Goal: Task Accomplishment & Management: Use online tool/utility

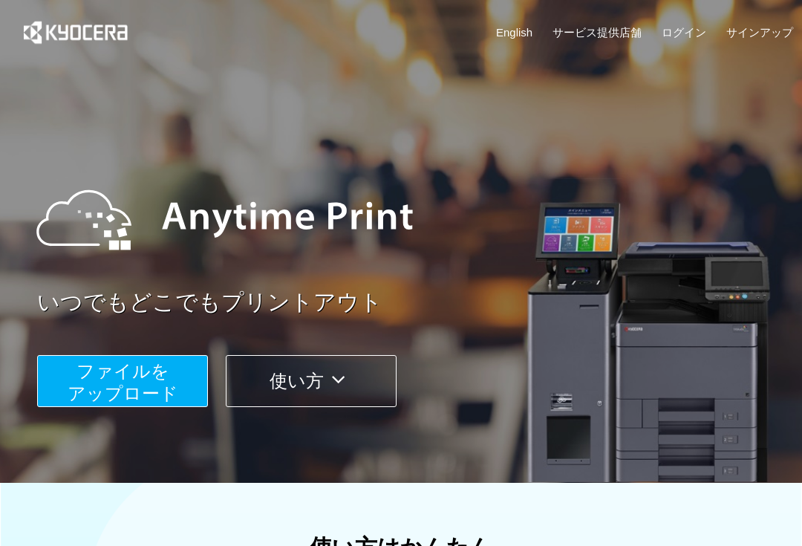
click at [159, 384] on span "ファイルを ​​アップロード" at bounding box center [123, 382] width 111 height 42
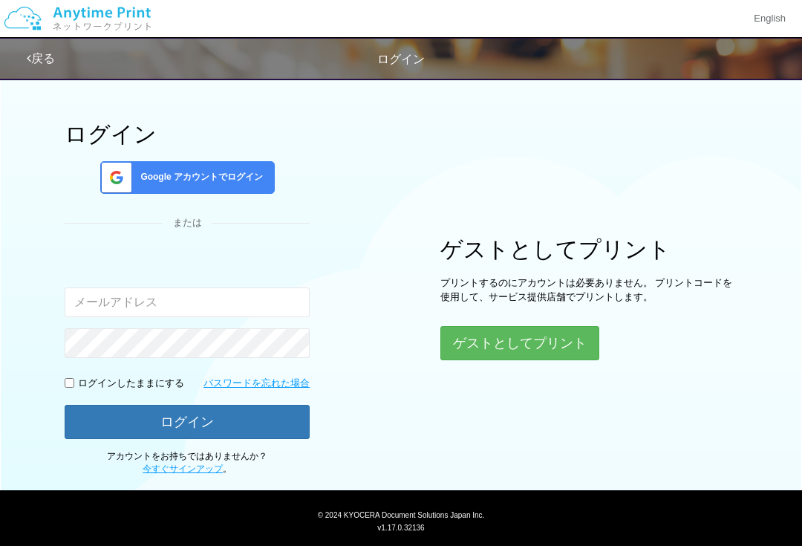
scroll to position [36, 0]
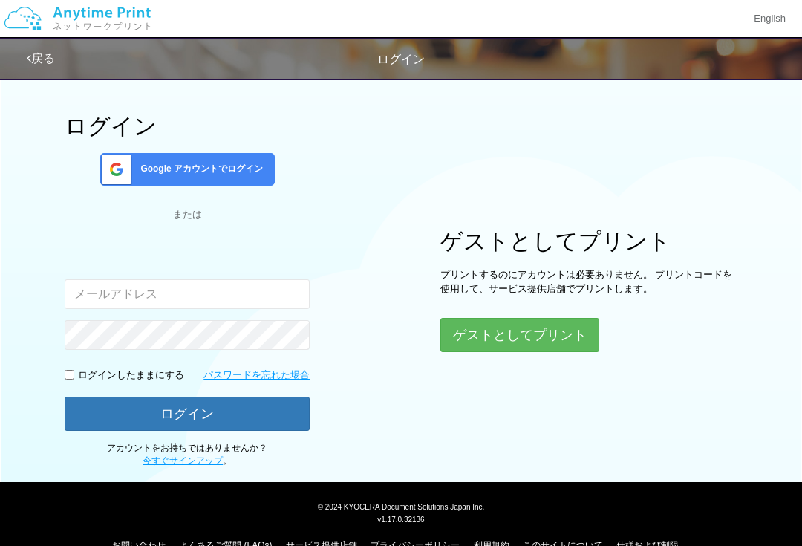
click at [512, 327] on button "ゲストとしてプリント" at bounding box center [519, 335] width 159 height 34
click at [547, 336] on button "ゲストとしてプリント" at bounding box center [519, 335] width 159 height 34
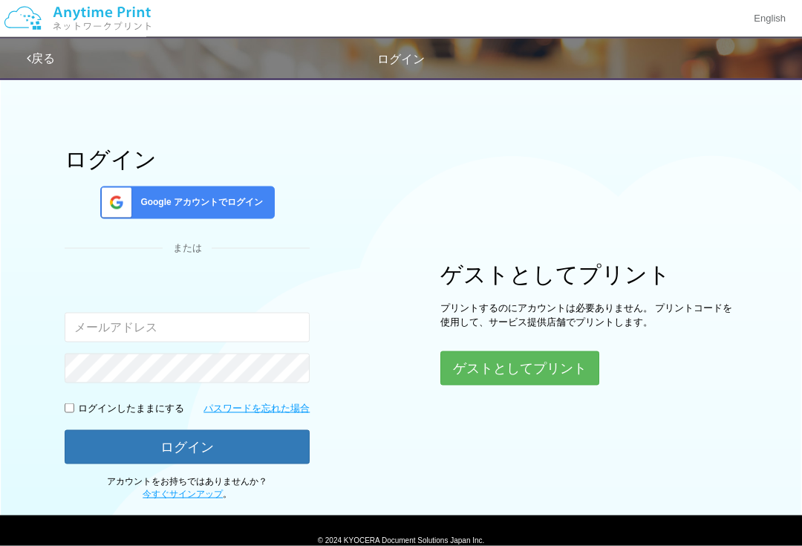
scroll to position [0, 0]
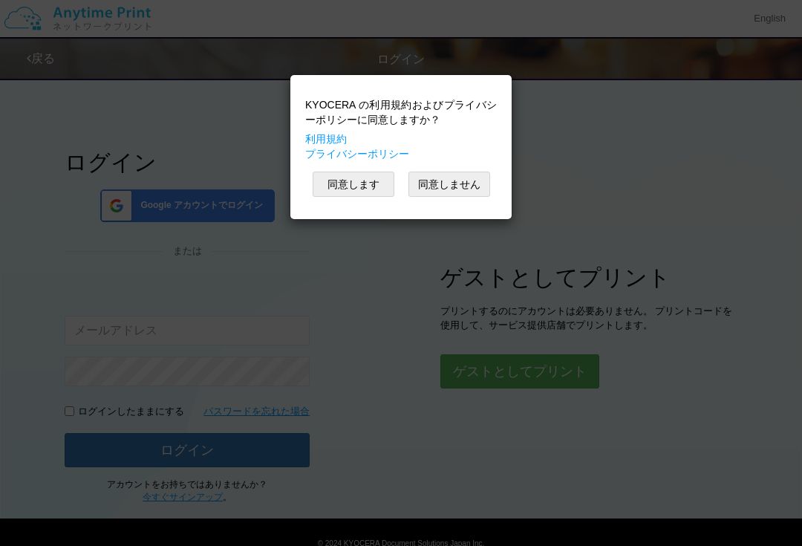
click at [362, 177] on button "同意します" at bounding box center [354, 184] width 82 height 25
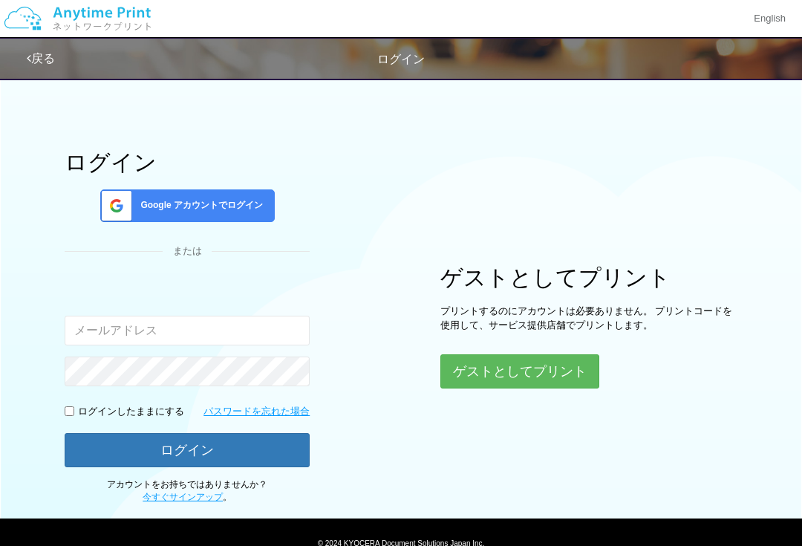
click at [568, 368] on button "ゲストとしてプリント" at bounding box center [519, 371] width 159 height 34
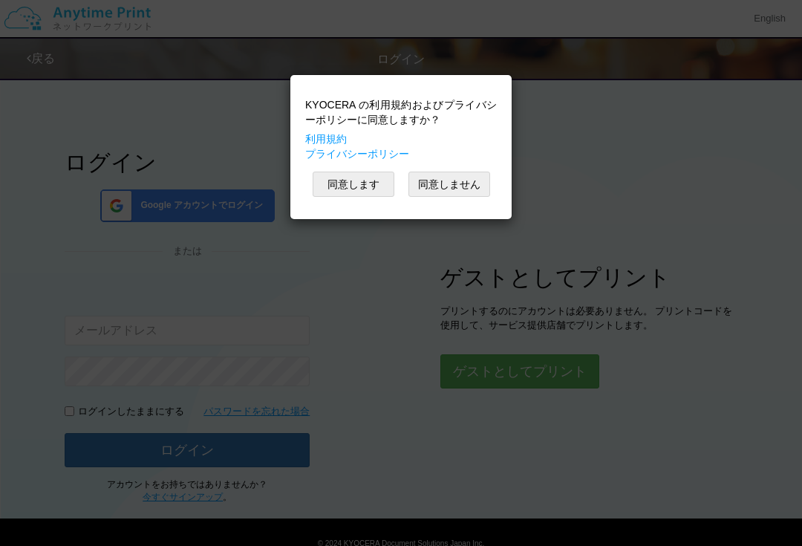
click at [358, 186] on button "同意します" at bounding box center [354, 184] width 82 height 25
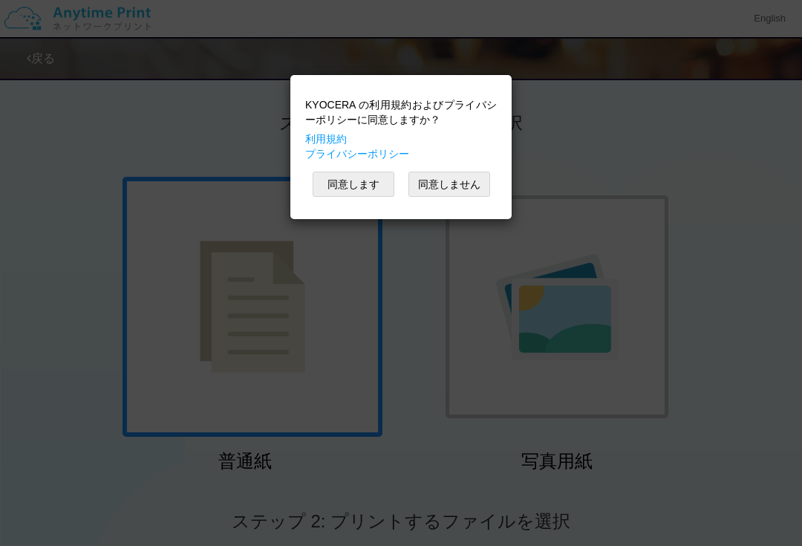
click at [400, 295] on div "KYOCERA の利用規約およびプライバシーポリシーに同意しますか？ 利用規約 プライバシーポリシー 同意します 同意しません" at bounding box center [401, 273] width 802 height 546
click at [369, 186] on button "同意します" at bounding box center [354, 184] width 82 height 25
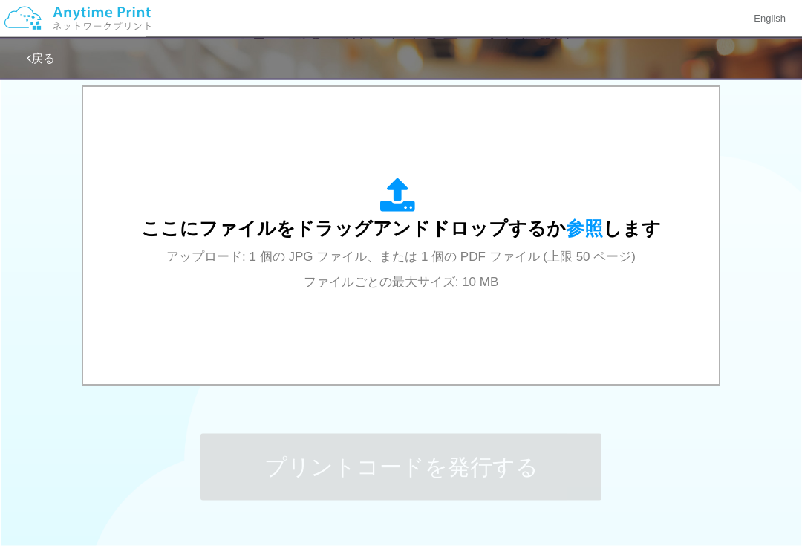
scroll to position [478, 0]
click at [452, 230] on span "ここにファイルをドラッグアンドドロップするか 参照 します" at bounding box center [401, 228] width 520 height 21
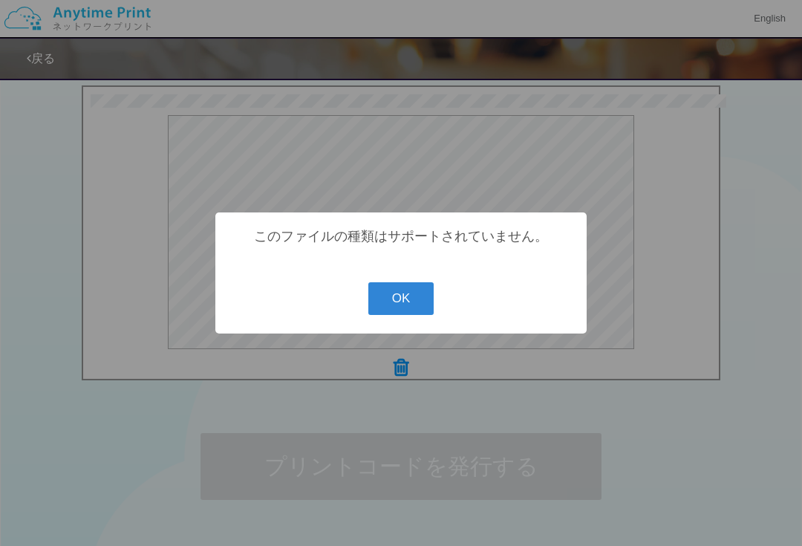
click at [409, 315] on button "OK" at bounding box center [401, 298] width 66 height 33
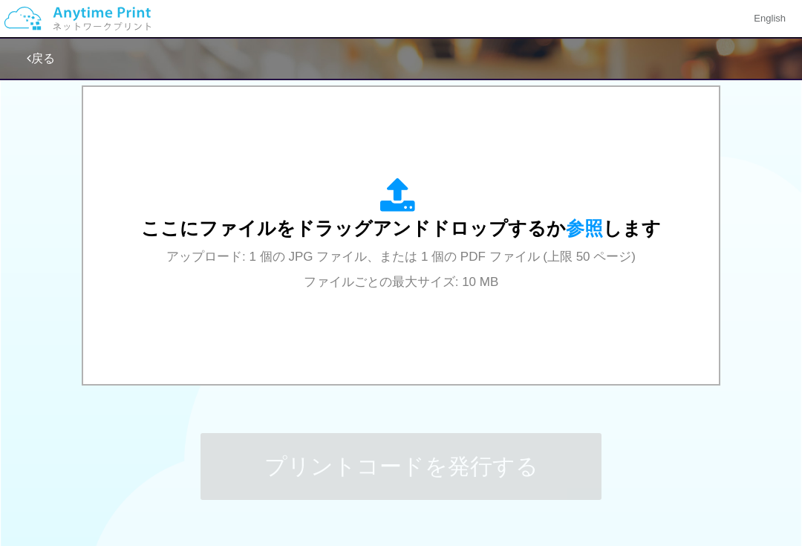
click at [575, 239] on div "ここにファイルをドラッグアンドドロップするか 参照 します アップロード: 1 個の JPG ファイル、または 1 個の PDF ファイル (上限 50 ペー…" at bounding box center [401, 235] width 520 height 116
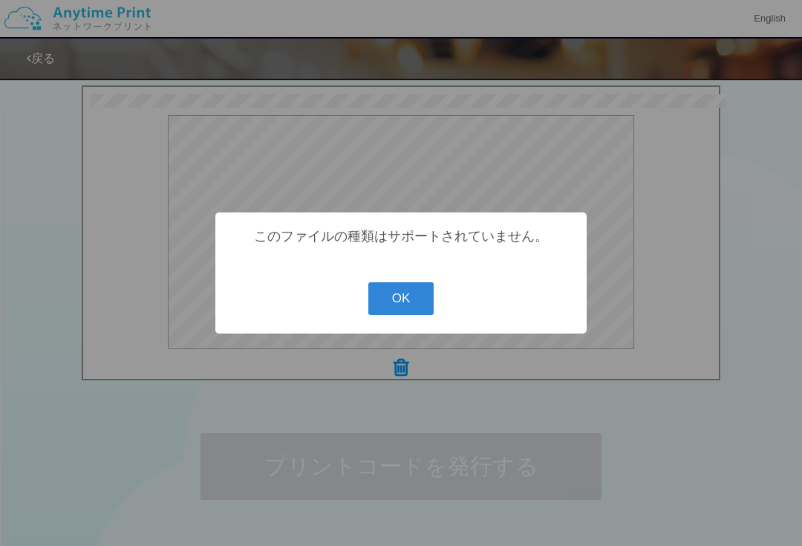
click at [390, 307] on button "OK" at bounding box center [401, 298] width 66 height 33
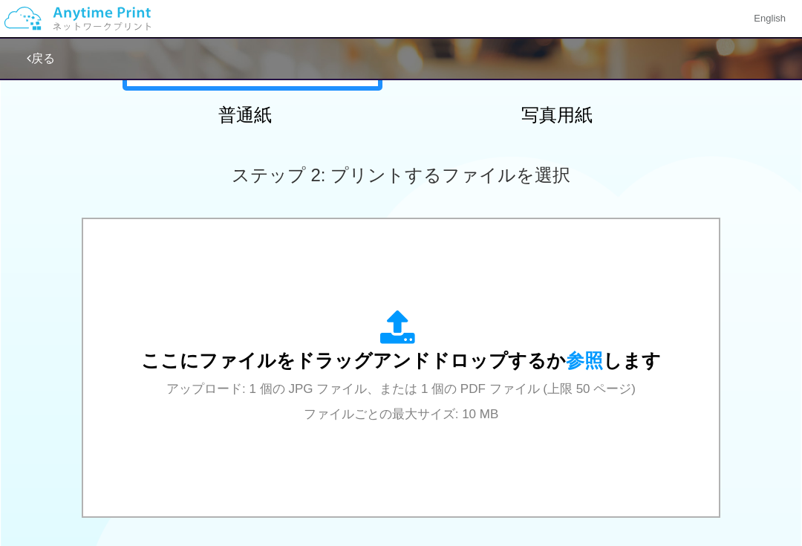
scroll to position [0, 0]
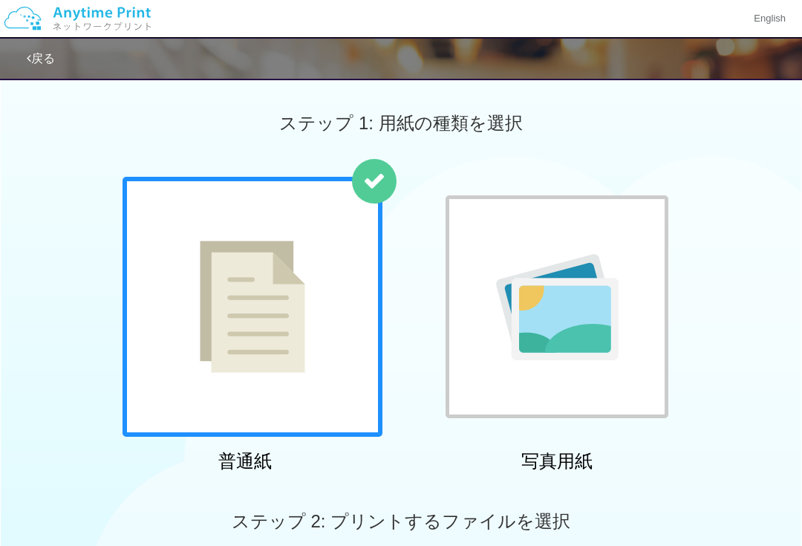
click at [615, 326] on img at bounding box center [557, 307] width 123 height 106
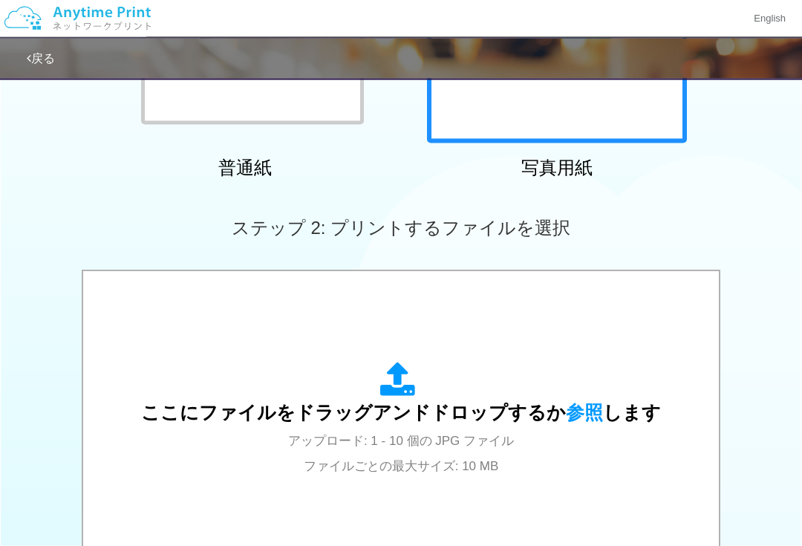
scroll to position [294, 0]
click at [417, 417] on span "ここにファイルをドラッグアンドドロップするか 参照 します" at bounding box center [401, 412] width 520 height 21
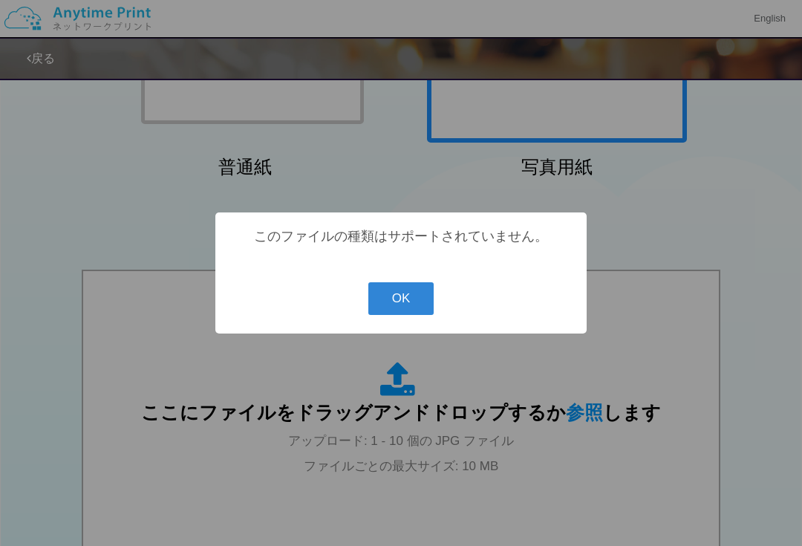
click at [388, 313] on button "OK" at bounding box center [401, 298] width 66 height 33
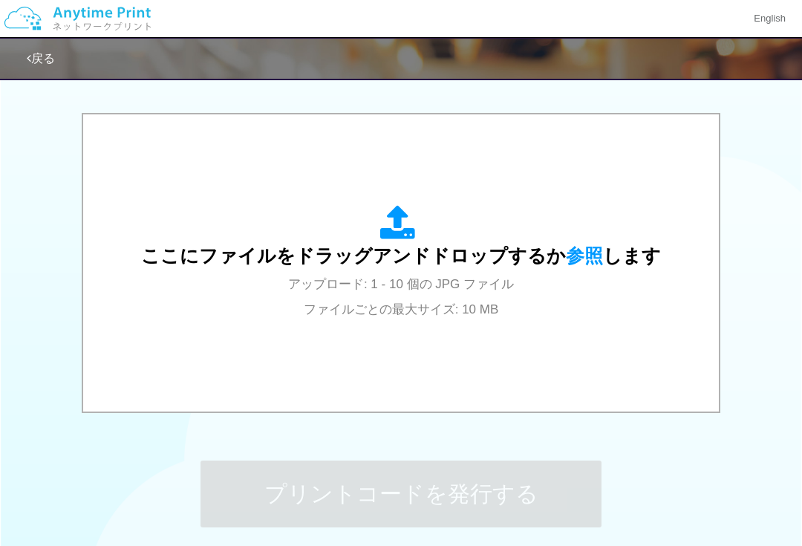
scroll to position [405, 0]
